Goal: Task Accomplishment & Management: Complete application form

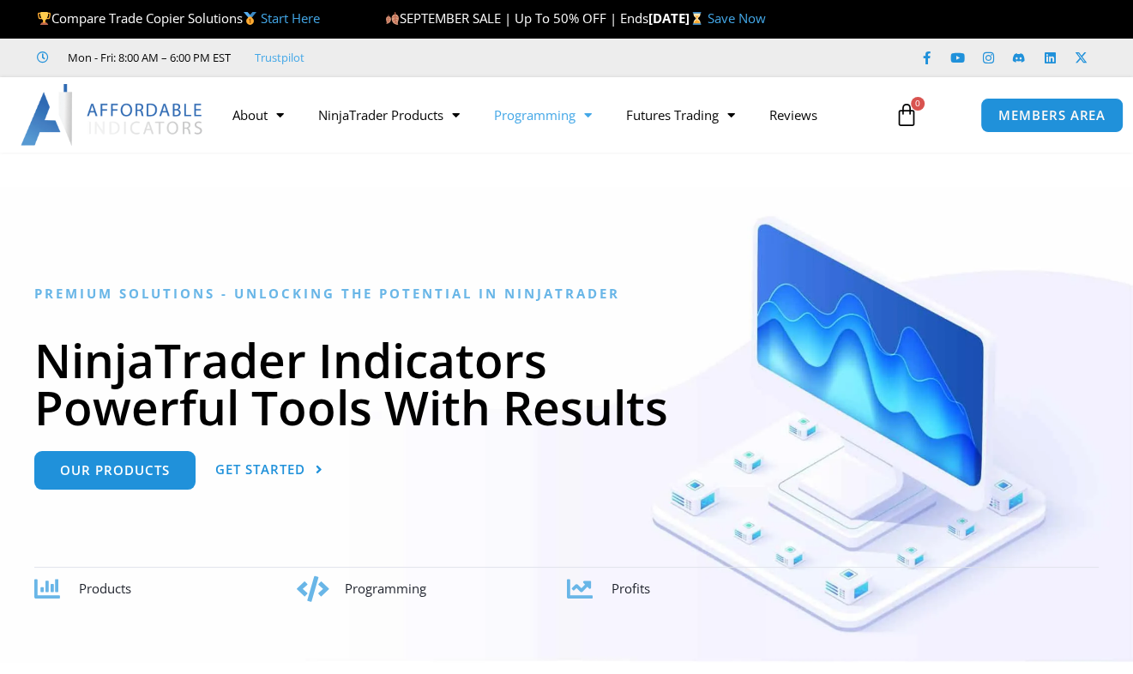
click at [538, 118] on link "Programming" at bounding box center [543, 114] width 132 height 39
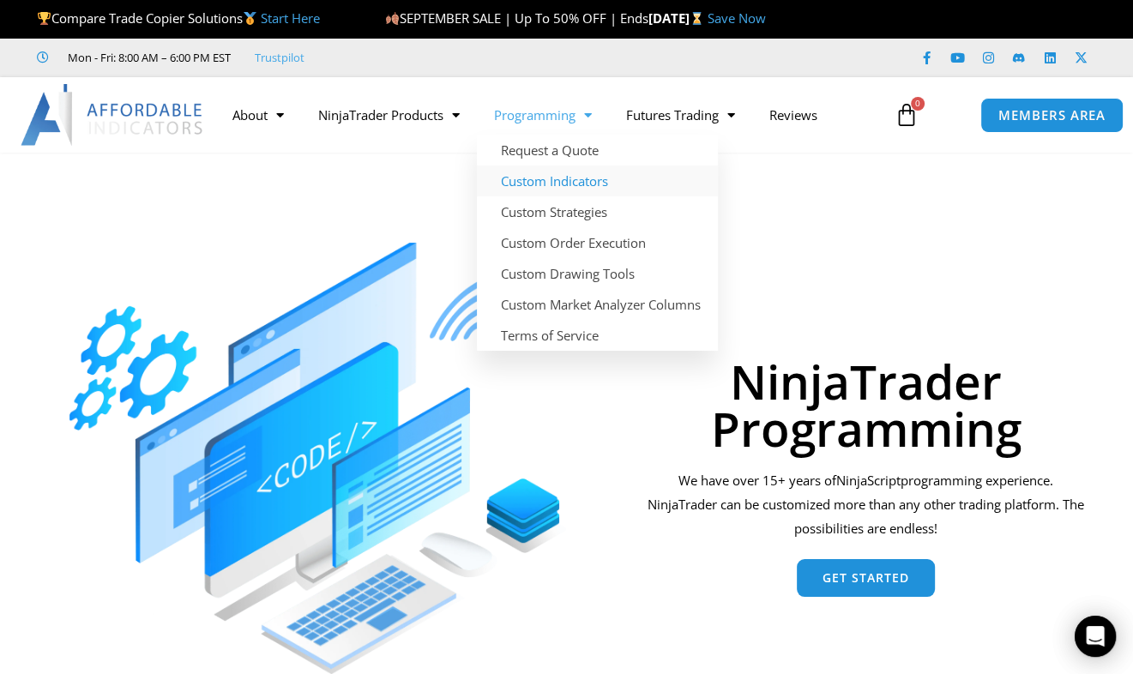
click at [550, 189] on link "Custom Indicators" at bounding box center [597, 180] width 241 height 31
